Goal: Information Seeking & Learning: Check status

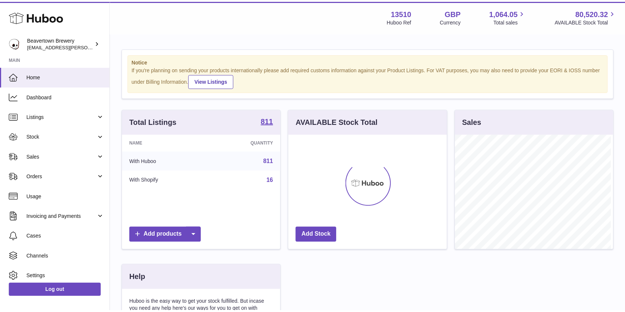
scroll to position [116, 160]
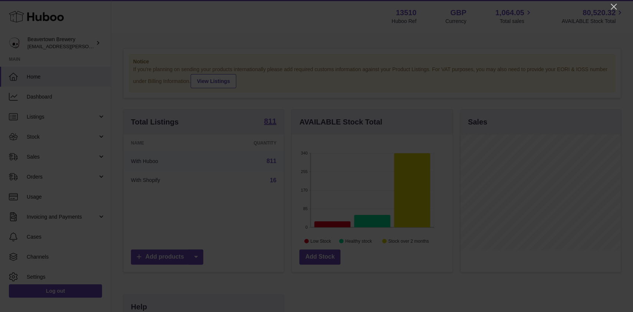
click at [608, 4] on div at bounding box center [316, 156] width 633 height 312
click at [610, 4] on icon "Close" at bounding box center [613, 6] width 9 height 9
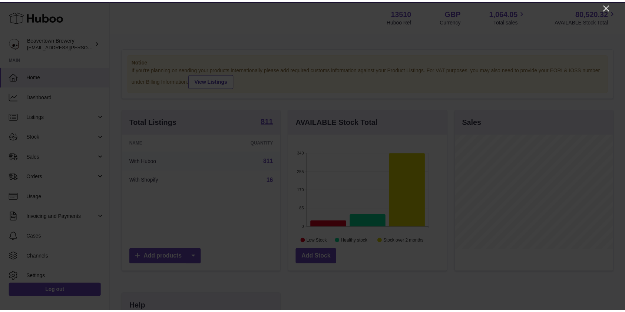
scroll to position [370600, 370558]
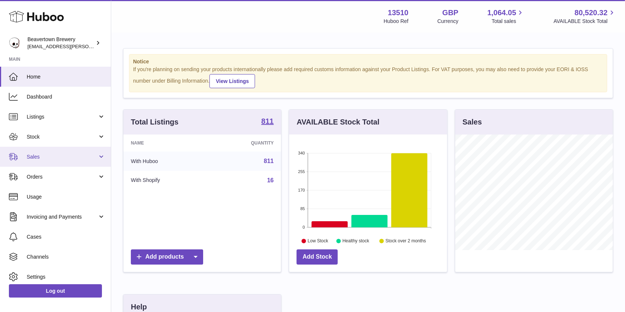
click at [13, 157] on icon at bounding box center [13, 156] width 9 height 9
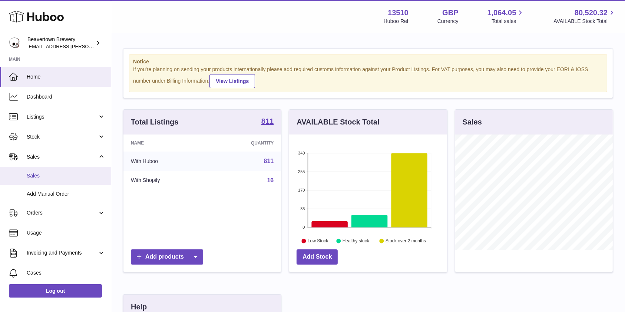
click at [33, 173] on span "Sales" at bounding box center [66, 175] width 79 height 7
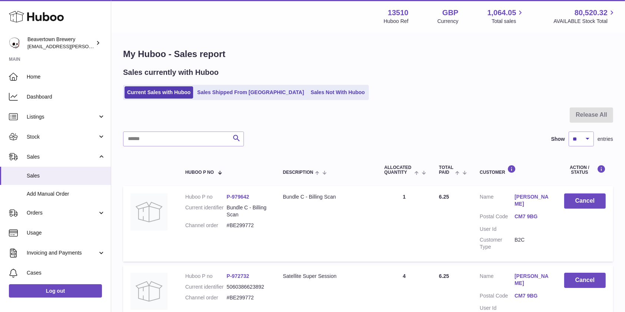
click at [308, 98] on link "Sales Not With Huboo" at bounding box center [337, 92] width 59 height 12
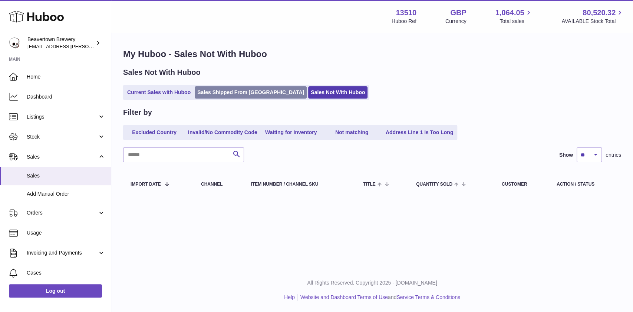
click at [223, 95] on link "Sales Shipped From [GEOGRAPHIC_DATA]" at bounding box center [251, 92] width 112 height 12
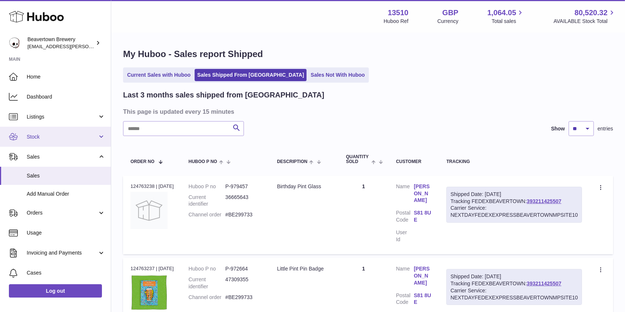
click at [30, 136] on span "Stock" at bounding box center [62, 136] width 71 height 7
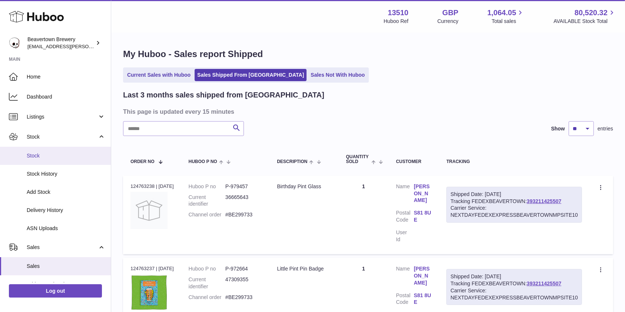
click at [39, 153] on span "Stock" at bounding box center [66, 155] width 79 height 7
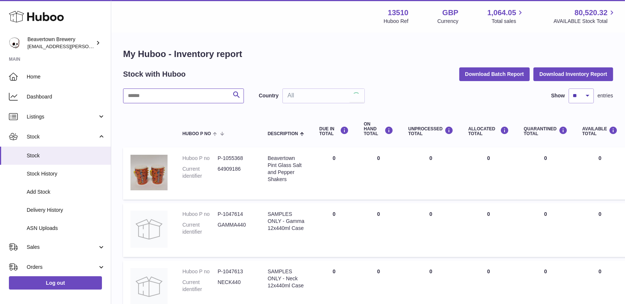
click at [164, 95] on input "text" at bounding box center [183, 96] width 121 height 15
type input "****"
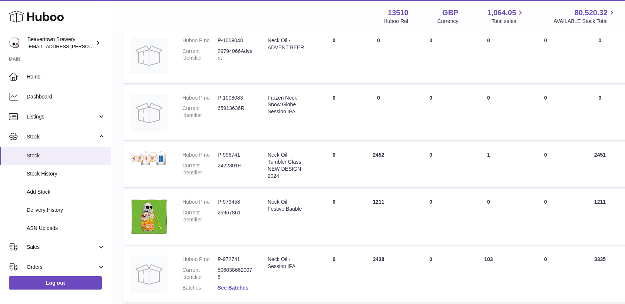
scroll to position [445, 0]
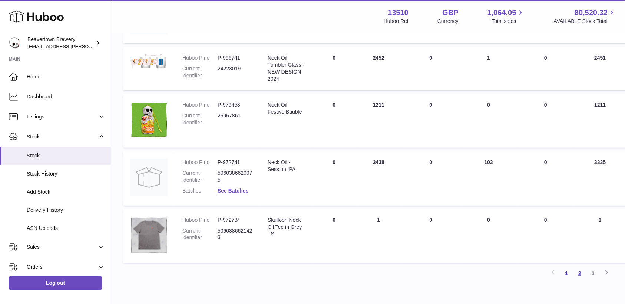
click at [582, 275] on link "2" at bounding box center [579, 273] width 13 height 13
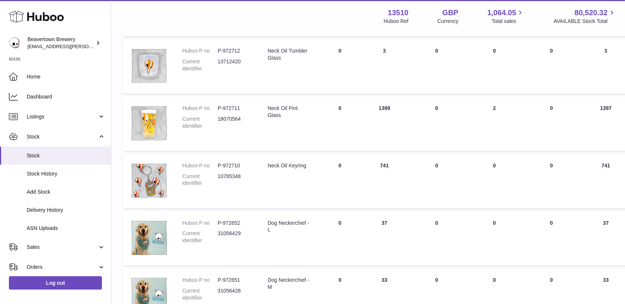
scroll to position [231, 0]
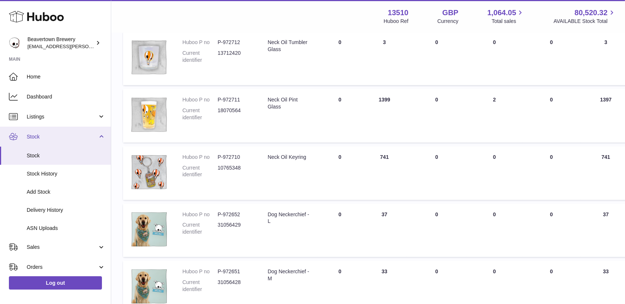
click at [44, 138] on span "Stock" at bounding box center [62, 136] width 71 height 7
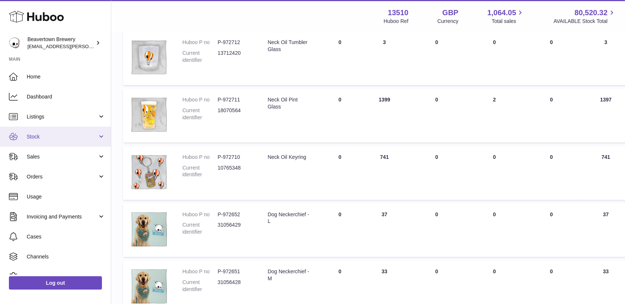
click at [42, 142] on link "Stock" at bounding box center [55, 137] width 111 height 20
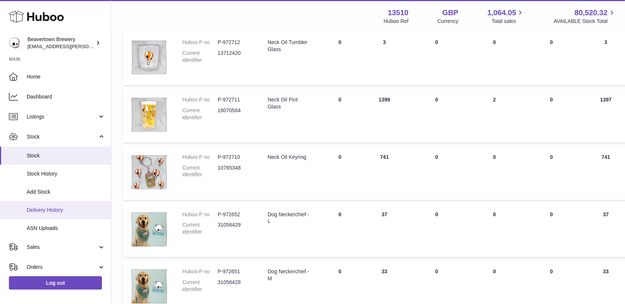
click at [57, 213] on span "Delivery History" at bounding box center [66, 210] width 79 height 7
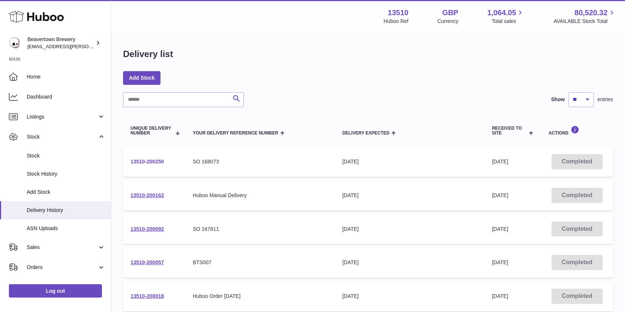
click at [155, 160] on link "13510-200250" at bounding box center [146, 162] width 33 height 6
click at [162, 196] on link "13510-200162" at bounding box center [146, 195] width 33 height 6
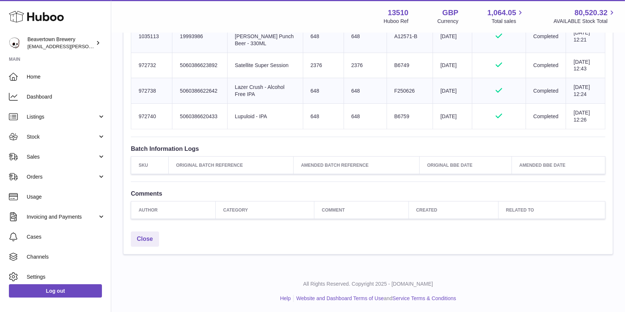
scroll to position [236, 0]
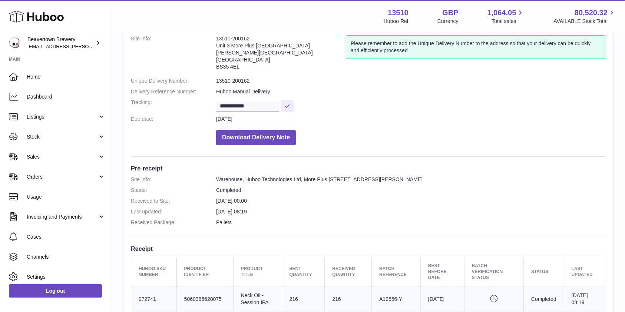
scroll to position [198, 0]
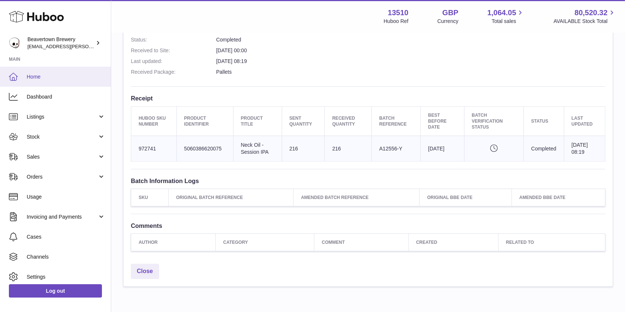
click at [47, 70] on link "Home" at bounding box center [55, 77] width 111 height 20
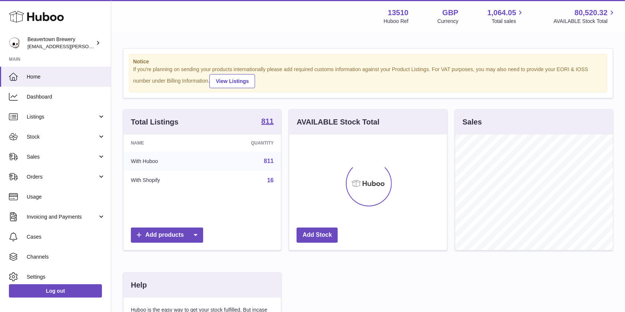
scroll to position [116, 158]
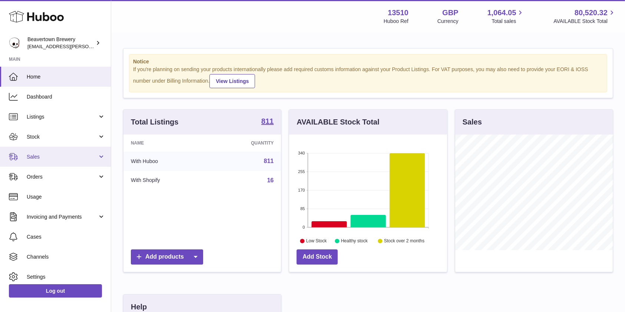
click at [39, 156] on span "Sales" at bounding box center [62, 156] width 71 height 7
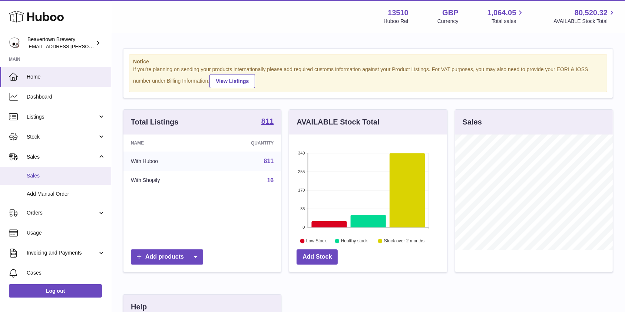
click at [39, 171] on link "Sales" at bounding box center [55, 176] width 111 height 18
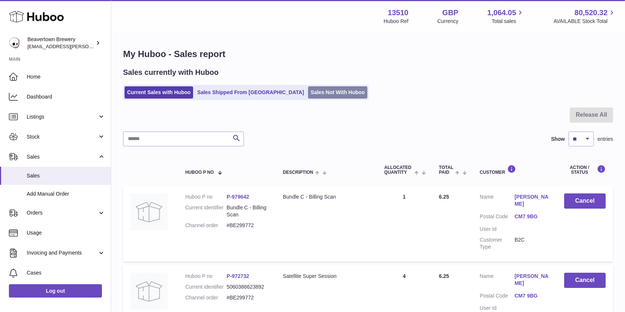
click at [308, 92] on link "Sales Not With Huboo" at bounding box center [337, 92] width 59 height 12
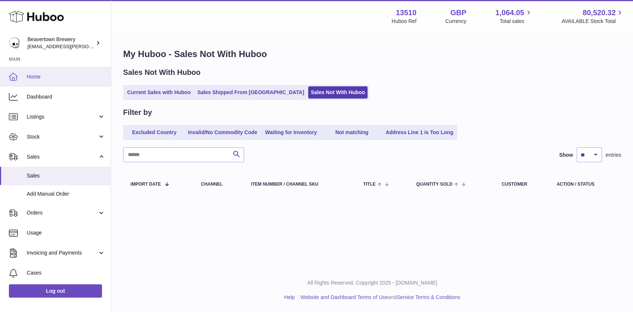
click at [74, 69] on link "Home" at bounding box center [55, 77] width 111 height 20
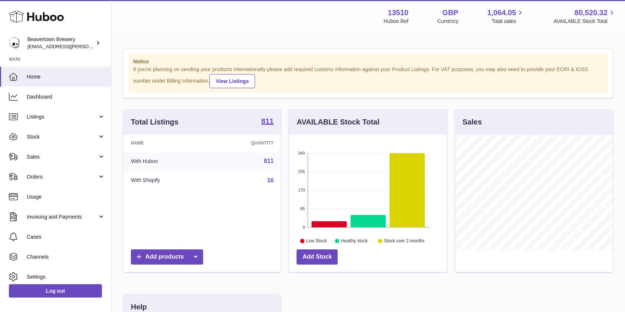
scroll to position [116, 158]
drag, startPoint x: 30, startPoint y: 165, endPoint x: 33, endPoint y: 171, distance: 6.5
click at [30, 165] on link "Sales" at bounding box center [55, 157] width 111 height 20
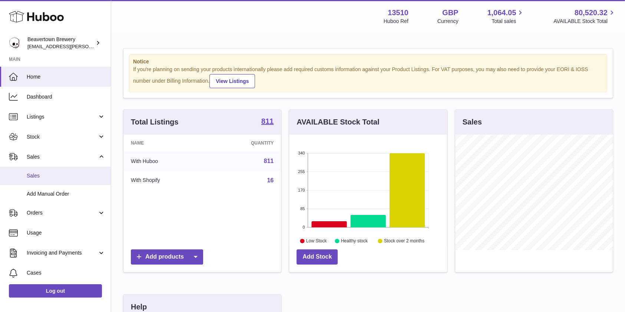
click at [36, 179] on span "Sales" at bounding box center [66, 175] width 79 height 7
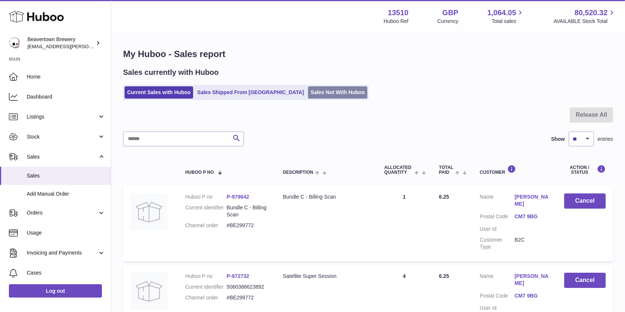
click at [314, 90] on link "Sales Not With Huboo" at bounding box center [337, 92] width 59 height 12
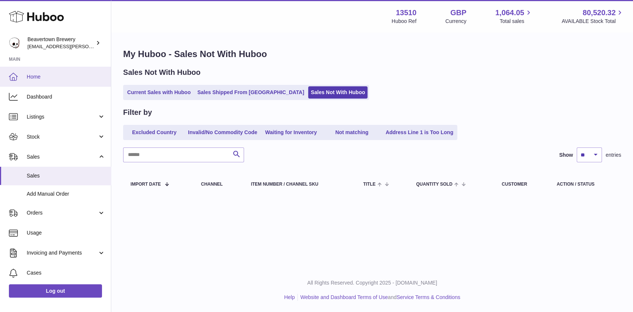
click at [33, 83] on link "Home" at bounding box center [55, 77] width 111 height 20
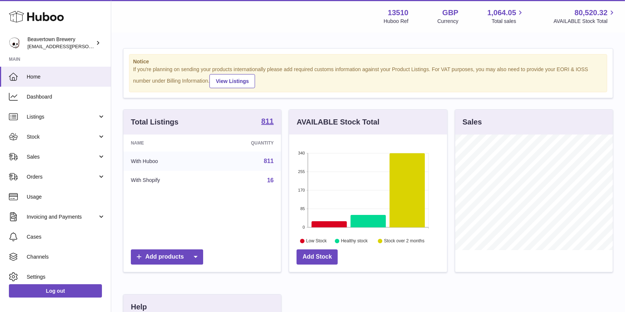
scroll to position [116, 158]
click at [56, 159] on span "Sales" at bounding box center [62, 156] width 71 height 7
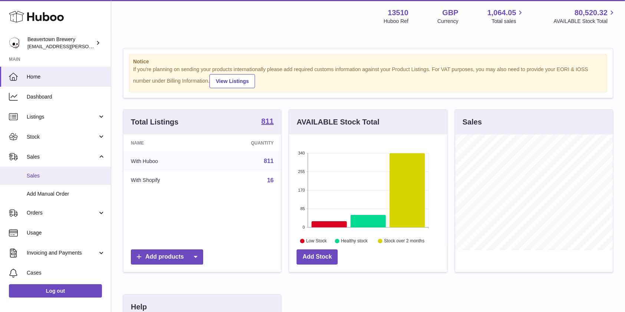
click at [43, 173] on span "Sales" at bounding box center [66, 175] width 79 height 7
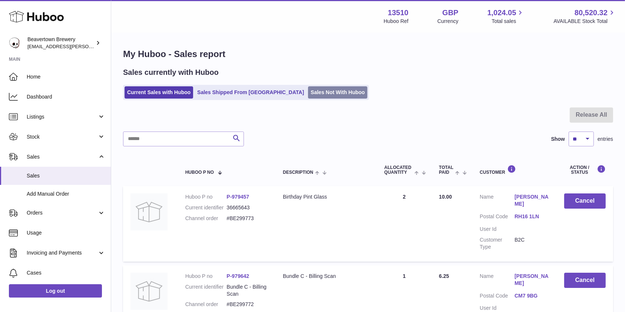
click at [312, 87] on link "Sales Not With Huboo" at bounding box center [337, 92] width 59 height 12
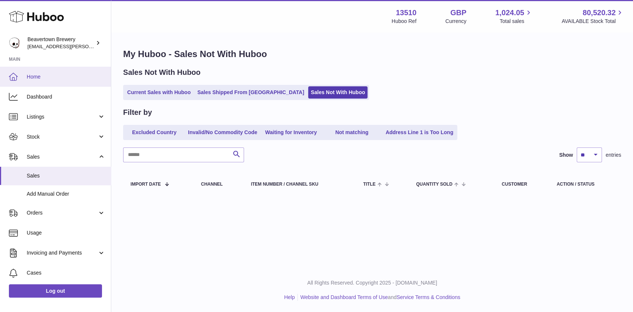
click at [43, 73] on span "Home" at bounding box center [66, 76] width 79 height 7
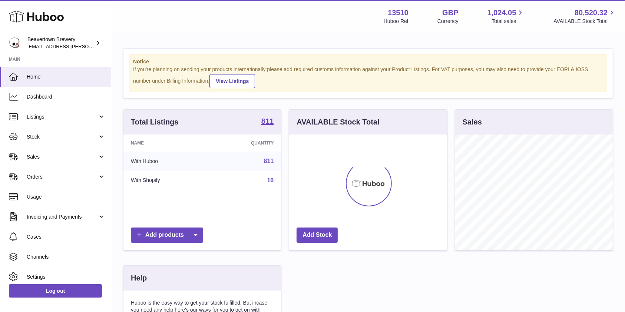
scroll to position [116, 158]
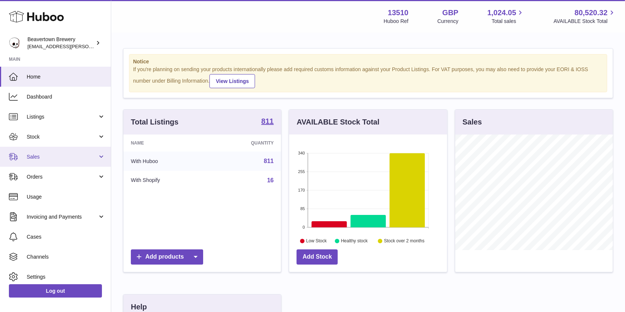
click at [30, 157] on span "Sales" at bounding box center [62, 156] width 71 height 7
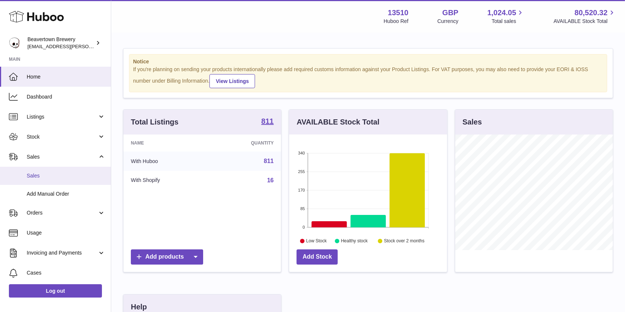
click at [39, 169] on link "Sales" at bounding box center [55, 176] width 111 height 18
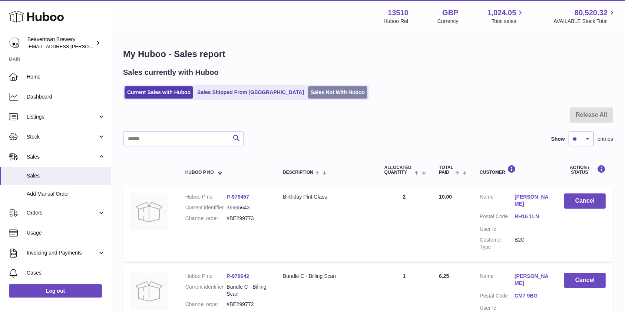
click at [308, 87] on link "Sales Not With Huboo" at bounding box center [337, 92] width 59 height 12
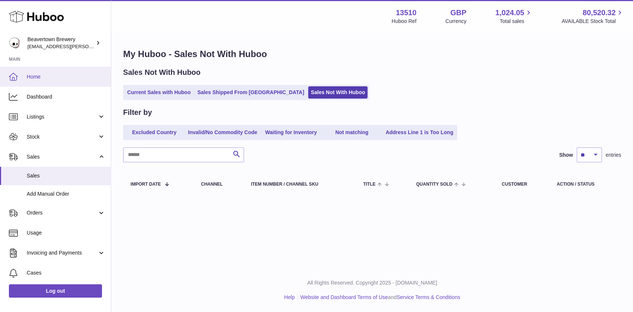
click at [16, 73] on icon at bounding box center [13, 76] width 9 height 9
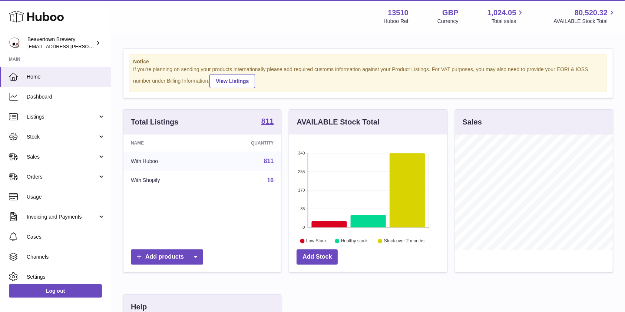
scroll to position [116, 158]
click at [61, 173] on span "Orders" at bounding box center [62, 176] width 71 height 7
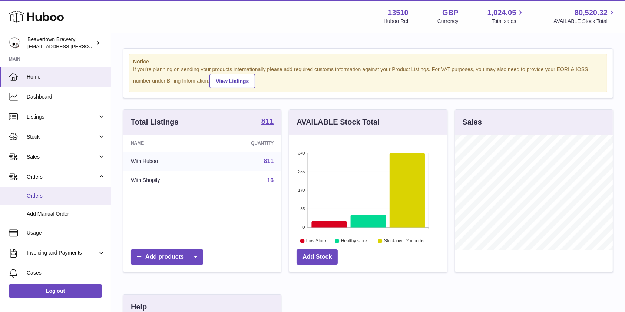
click at [39, 204] on link "Orders" at bounding box center [55, 196] width 111 height 18
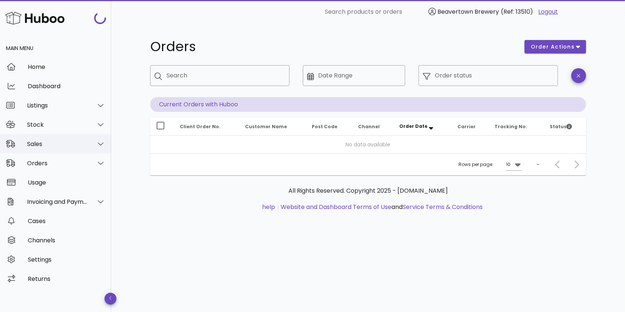
click at [37, 138] on div "Sales" at bounding box center [55, 143] width 111 height 19
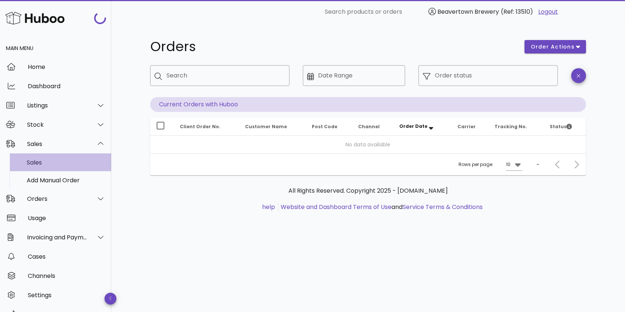
click at [35, 156] on div "Sales" at bounding box center [66, 163] width 79 height 16
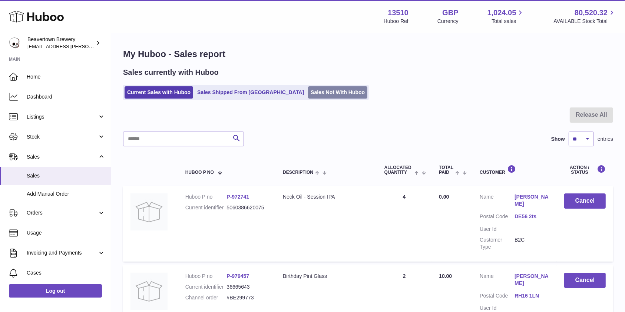
click at [308, 95] on link "Sales Not With Huboo" at bounding box center [337, 92] width 59 height 12
